Goal: Navigation & Orientation: Find specific page/section

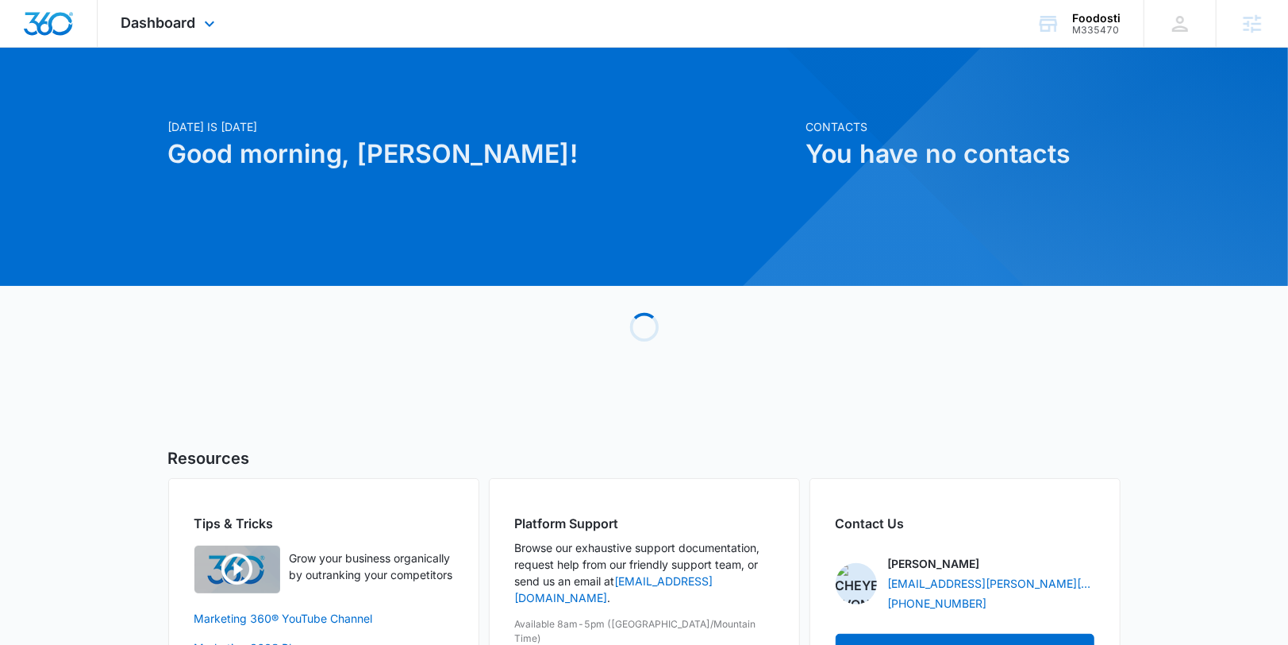
click at [197, 24] on div "Dashboard Apps Reputation Forms CRM Email Social Content Ads Intelligence Files…" at bounding box center [170, 23] width 145 height 47
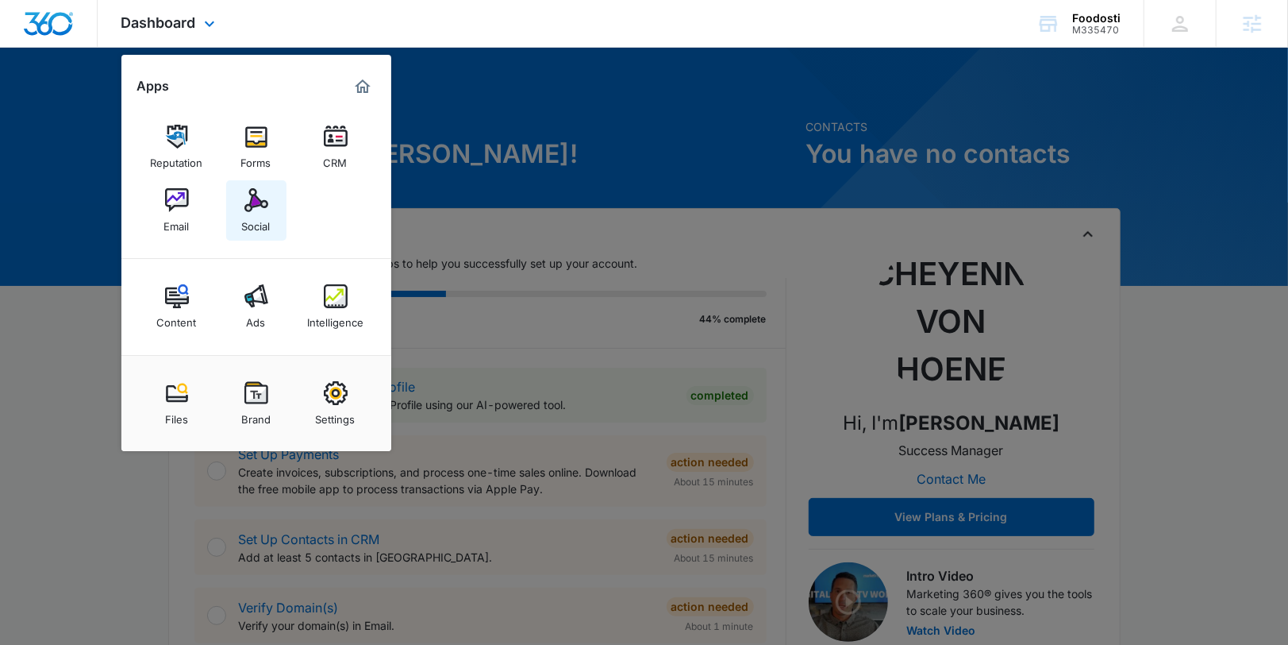
click at [264, 210] on img at bounding box center [257, 200] width 24 height 24
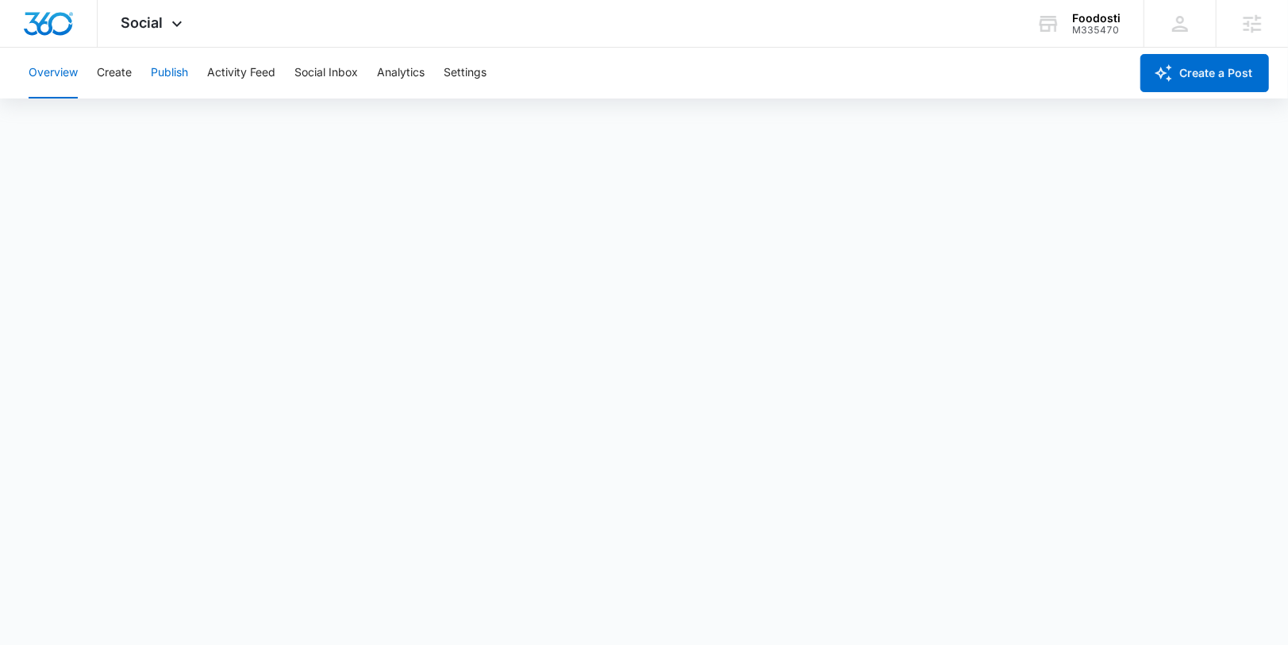
click at [175, 72] on button "Publish" at bounding box center [169, 73] width 37 height 51
click at [126, 123] on button "Schedules" at bounding box center [121, 121] width 54 height 44
click at [116, 73] on button "Create" at bounding box center [114, 73] width 35 height 51
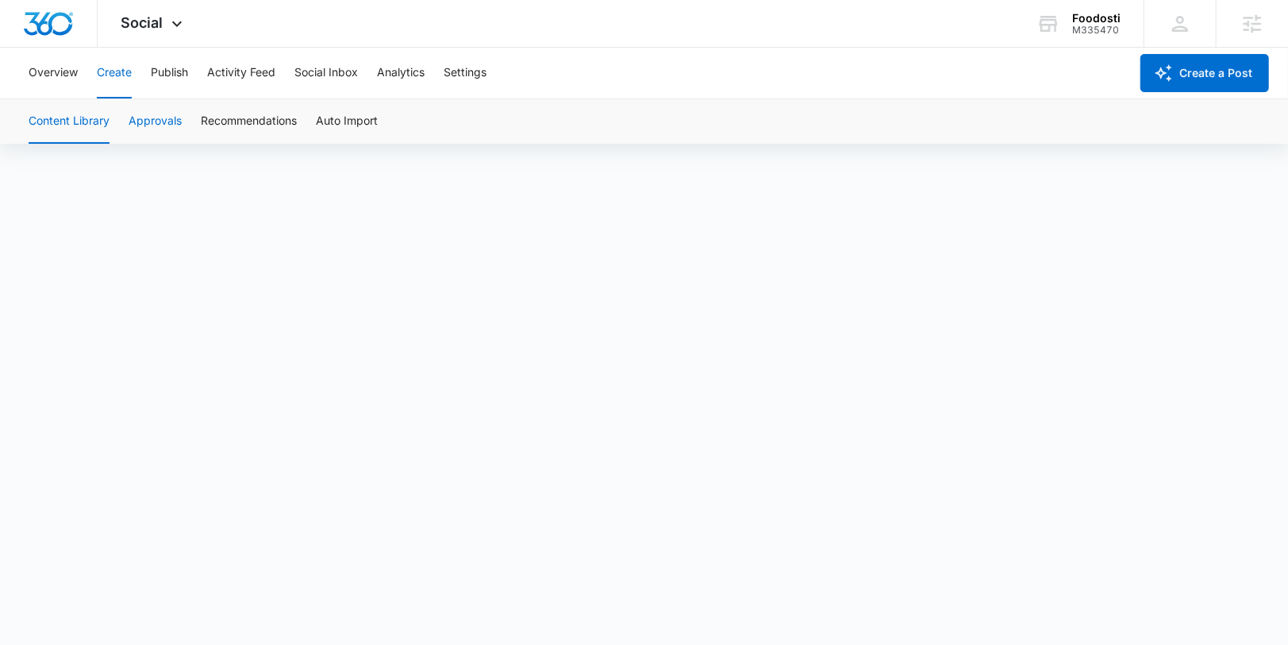
click at [171, 129] on button "Approvals" at bounding box center [155, 121] width 53 height 44
click at [136, 25] on span "Social" at bounding box center [142, 22] width 42 height 17
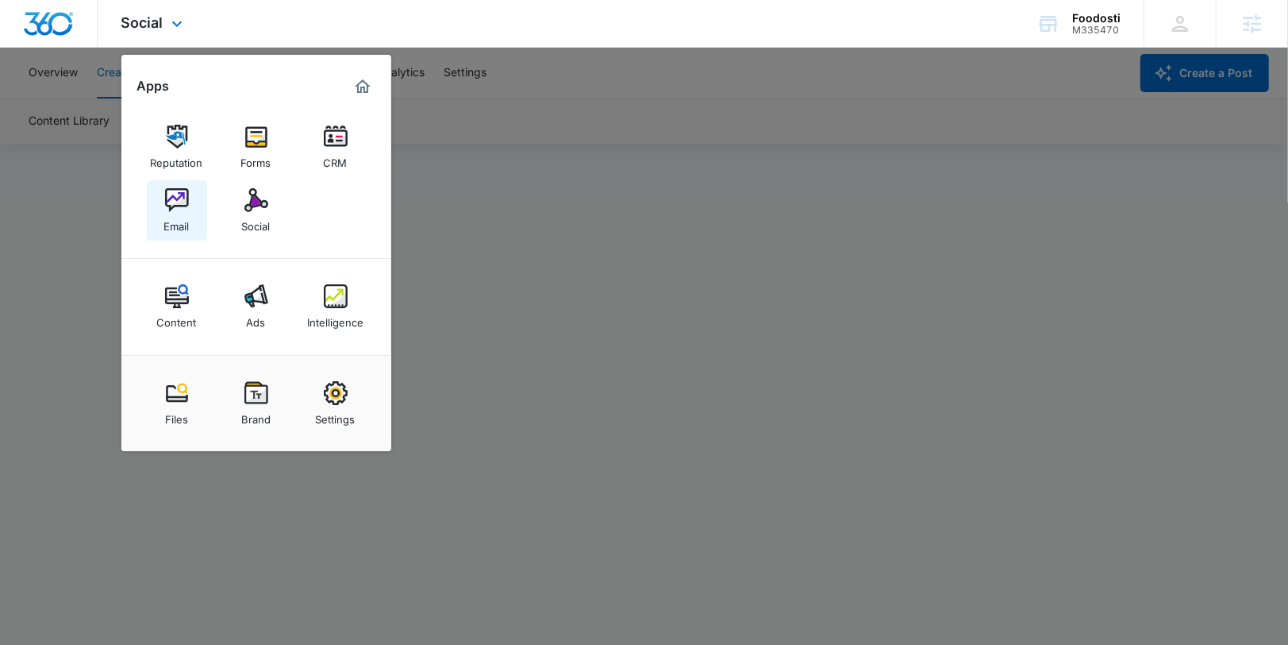
click at [191, 214] on link "Email" at bounding box center [177, 210] width 60 height 60
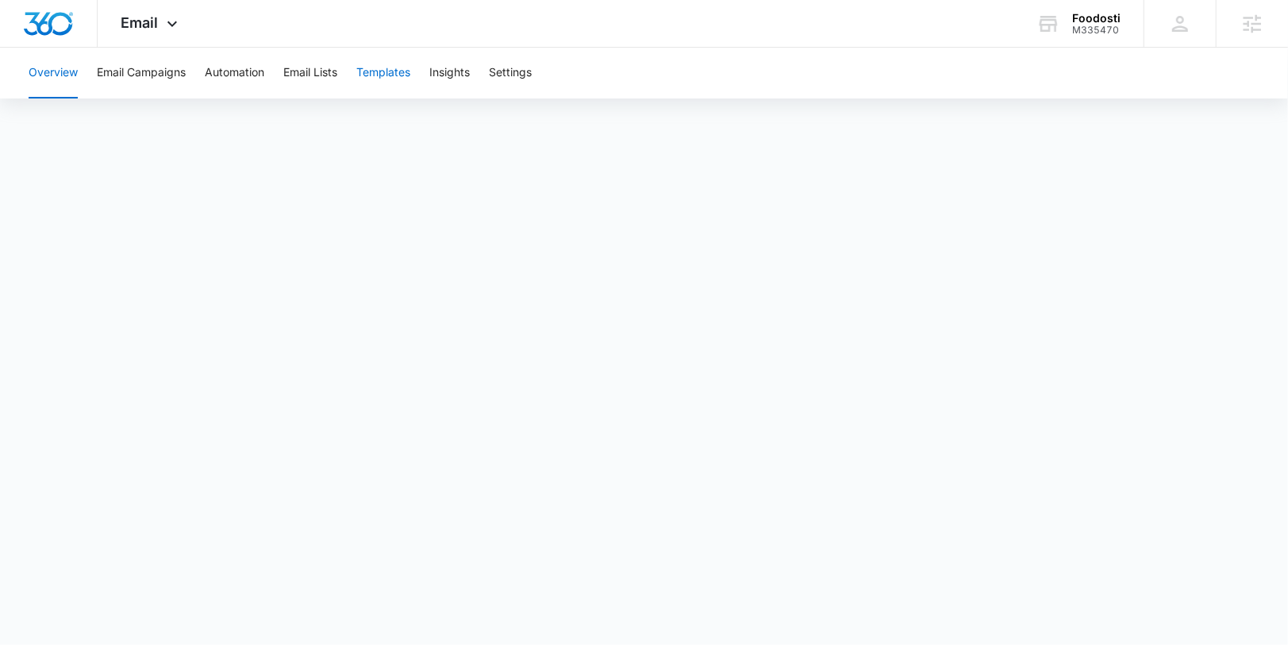
click at [374, 64] on button "Templates" at bounding box center [383, 73] width 54 height 51
click at [240, 79] on button "Automation" at bounding box center [235, 73] width 60 height 51
